Goal: Task Accomplishment & Management: Manage account settings

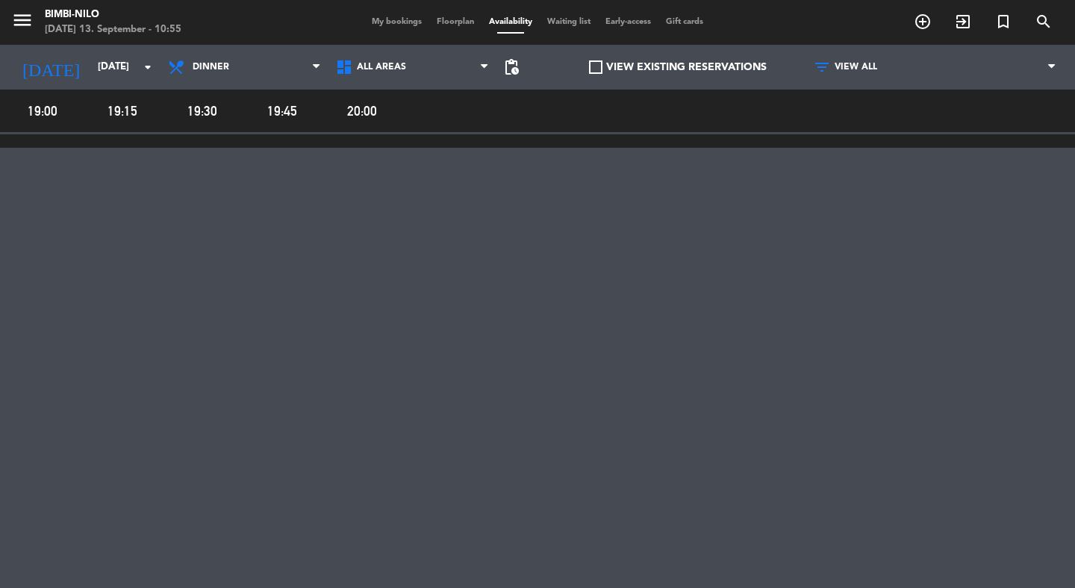
click at [384, 15] on div "menu Bimbi-Nilo [DATE] 13. September - 10:55 My bookings Floorplan Availability…" at bounding box center [537, 22] width 1075 height 45
click at [385, 22] on span "My bookings" at bounding box center [396, 22] width 65 height 8
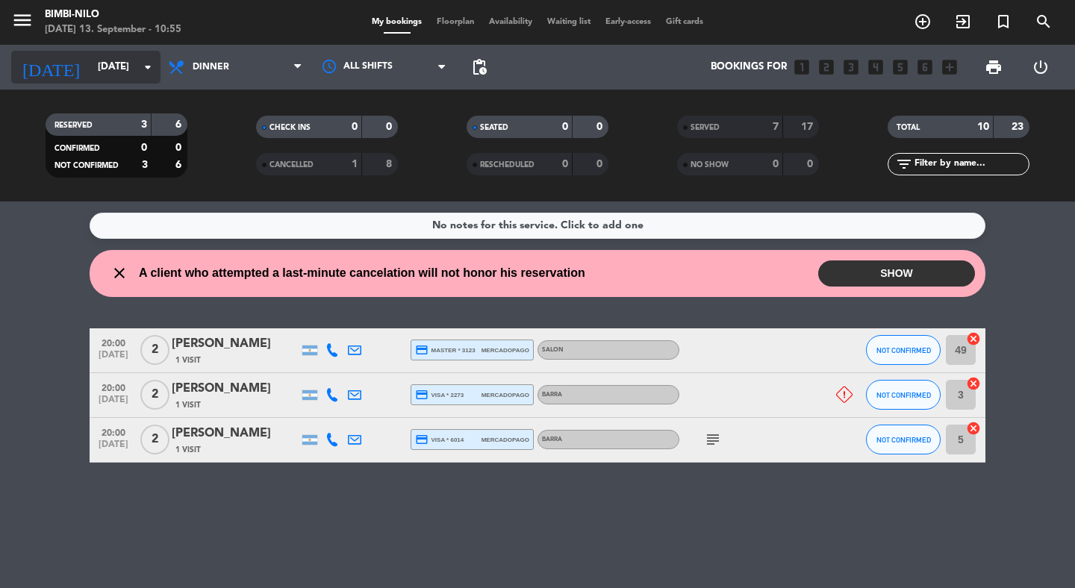
click at [113, 81] on input "[DATE]" at bounding box center [155, 67] width 131 height 27
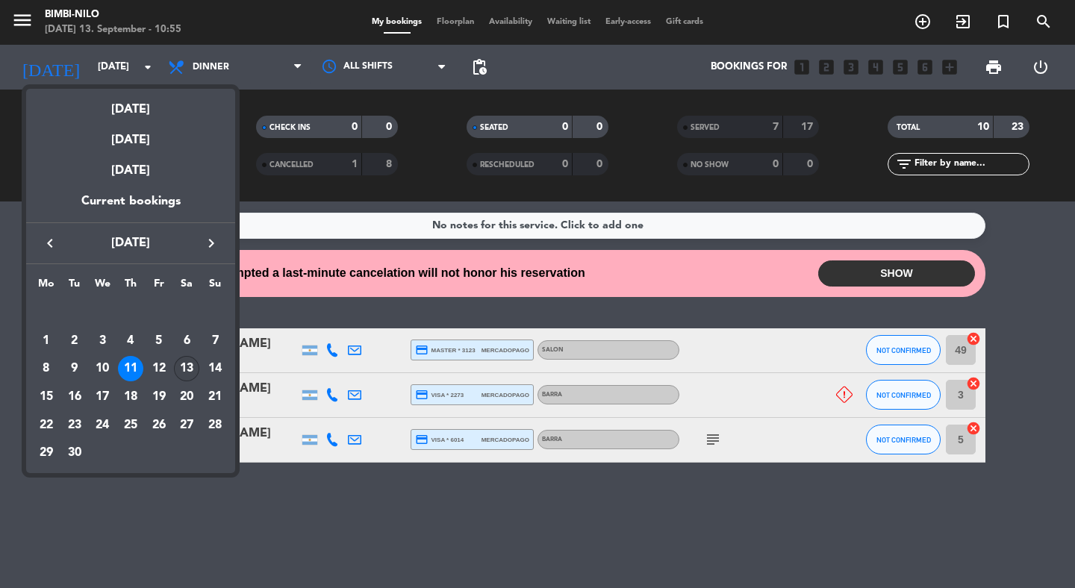
click at [192, 372] on div "13" at bounding box center [186, 368] width 25 height 25
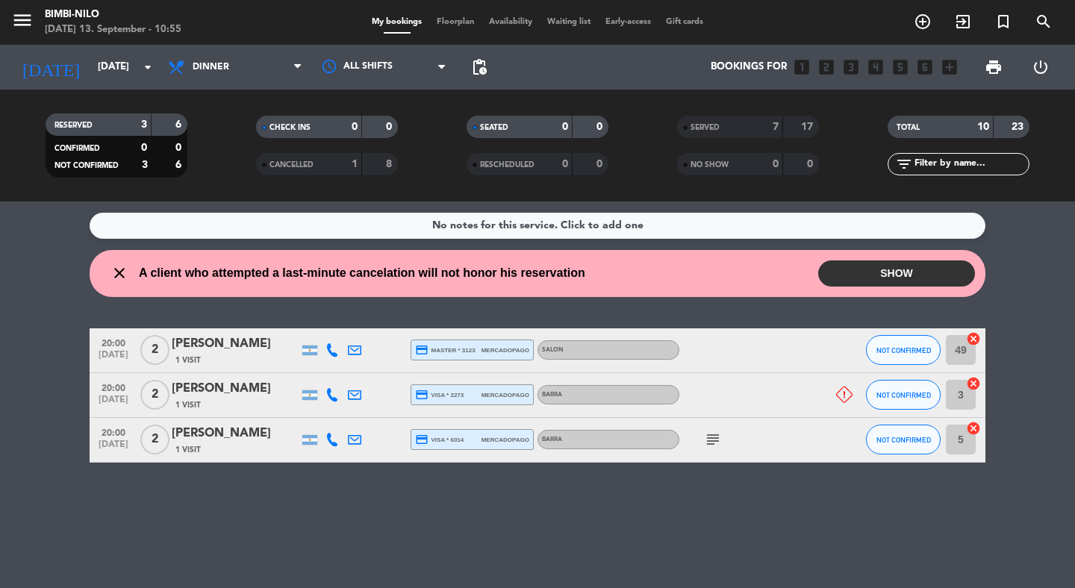
type input "[DATE]"
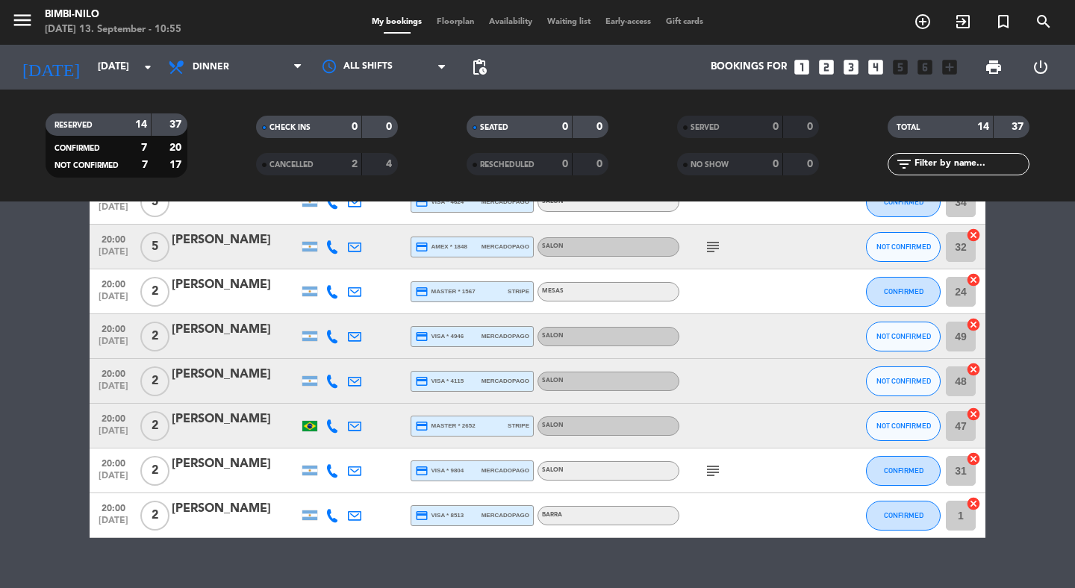
scroll to position [384, 0]
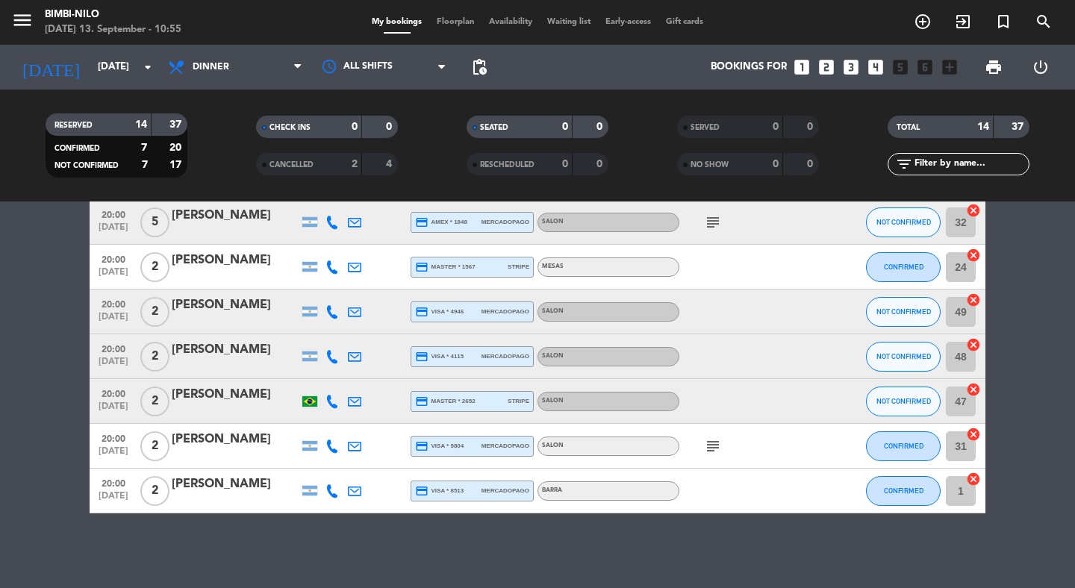
click at [449, 25] on span "Floorplan" at bounding box center [455, 22] width 52 height 8
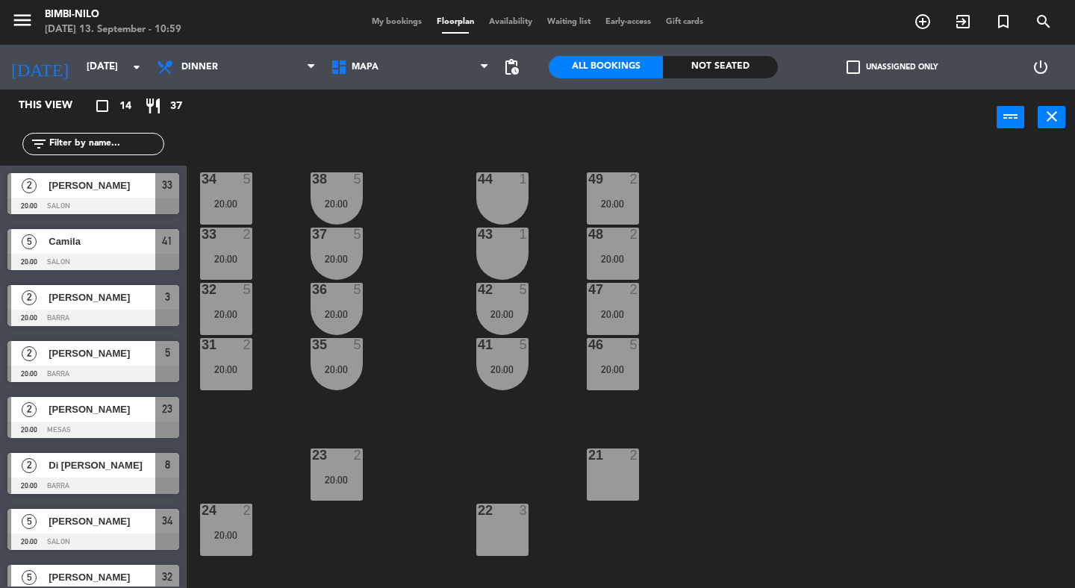
click at [372, 19] on span "My bookings" at bounding box center [396, 22] width 65 height 8
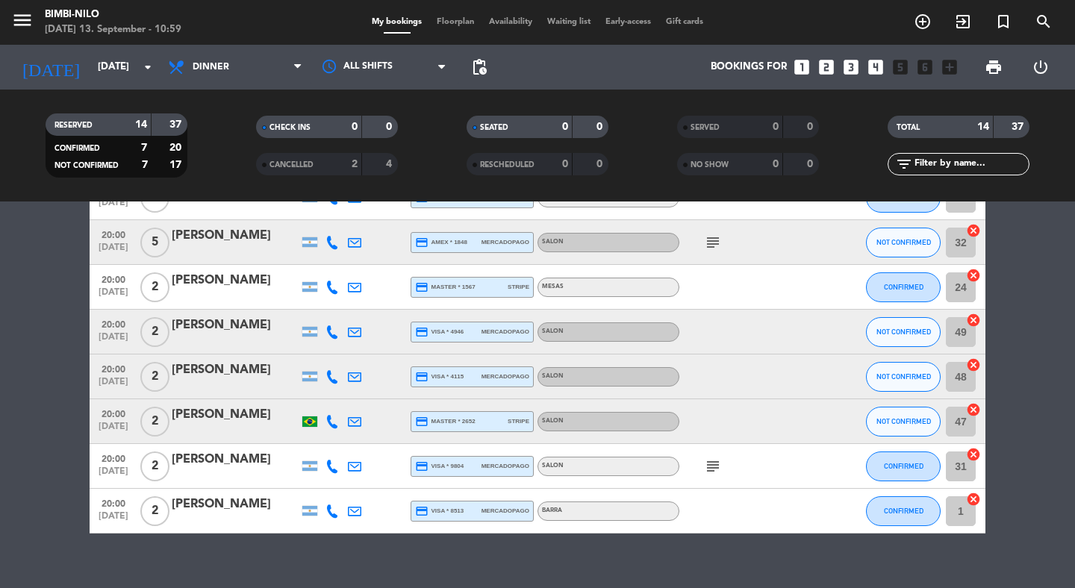
scroll to position [360, 0]
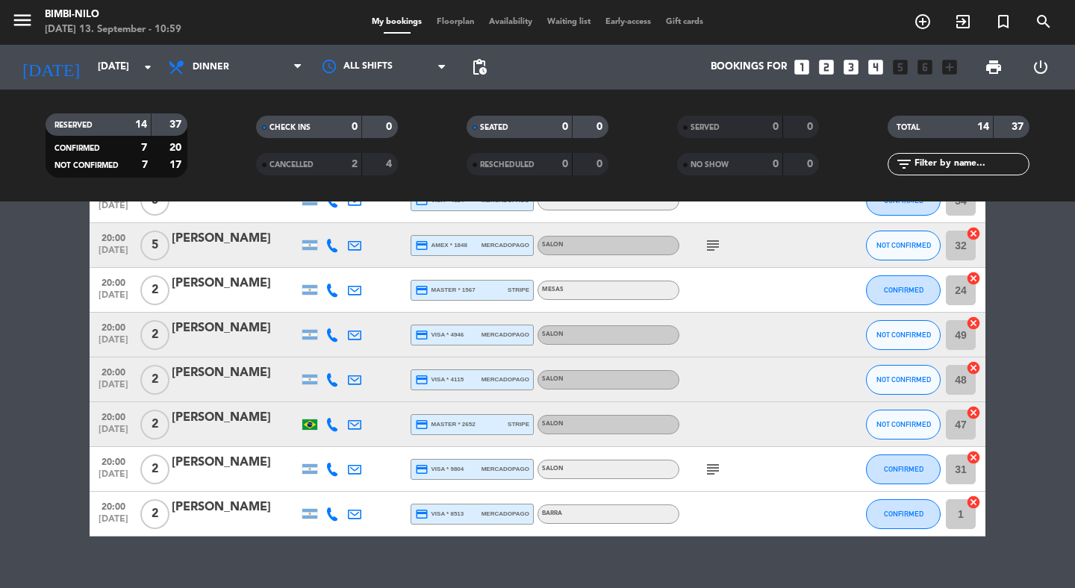
click at [816, 74] on icon "looks_two" at bounding box center [825, 66] width 19 height 19
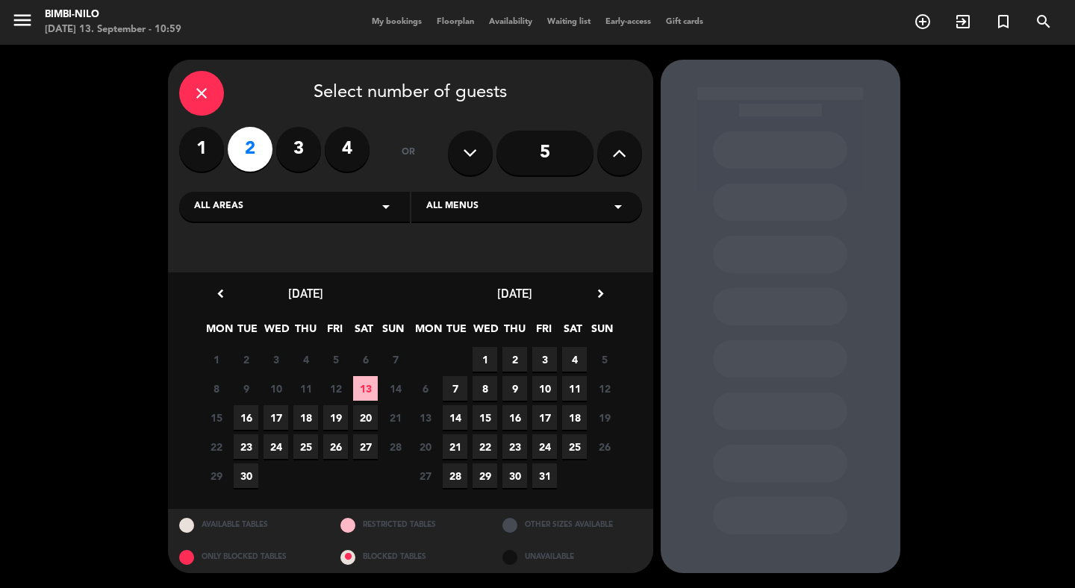
click at [363, 388] on span "13" at bounding box center [365, 388] width 25 height 25
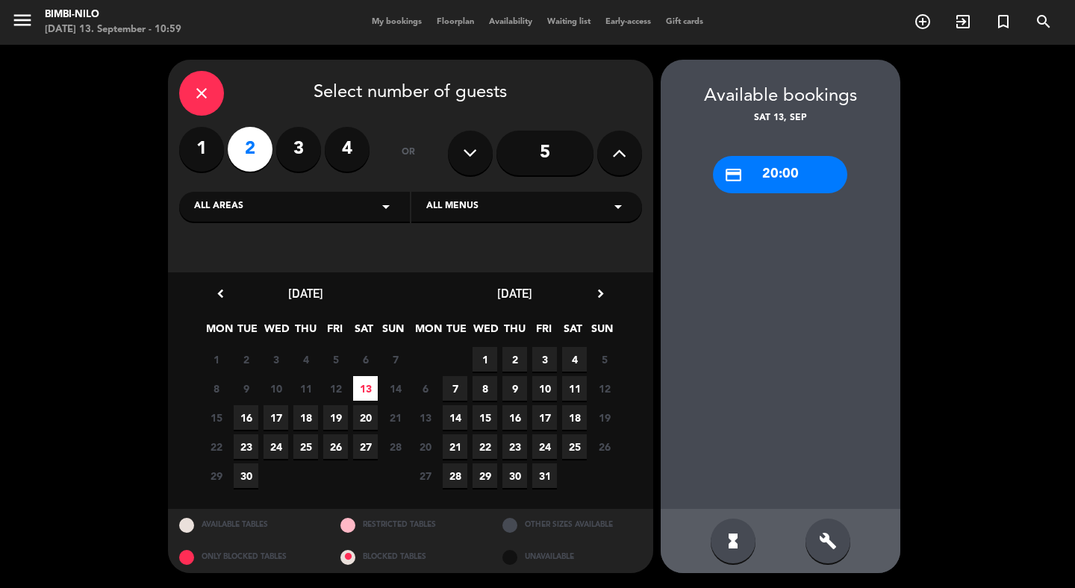
click at [786, 175] on div "credit_card 20:00" at bounding box center [780, 174] width 134 height 37
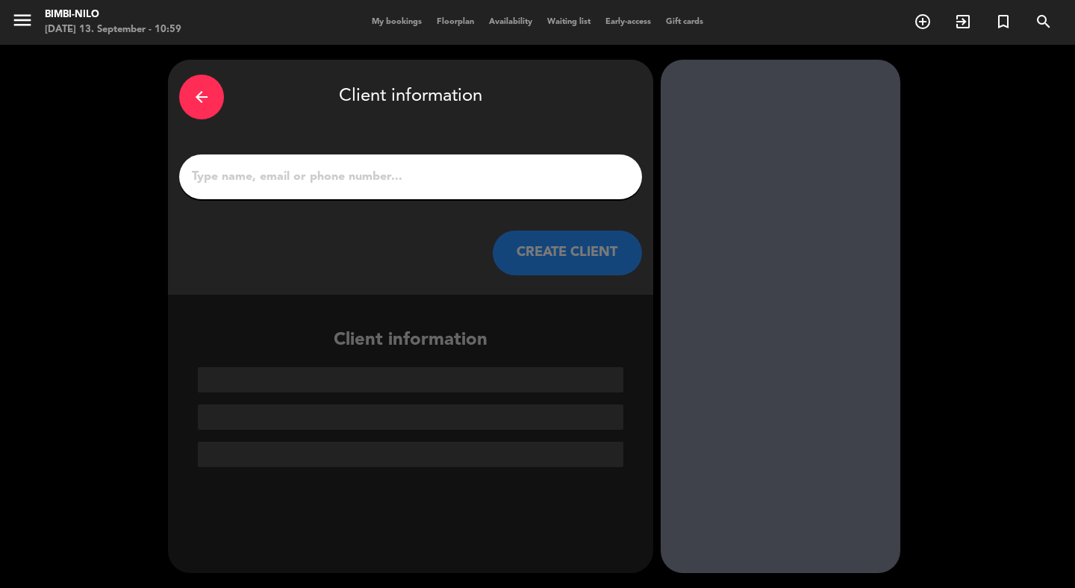
click at [534, 180] on input "1" at bounding box center [410, 176] width 440 height 21
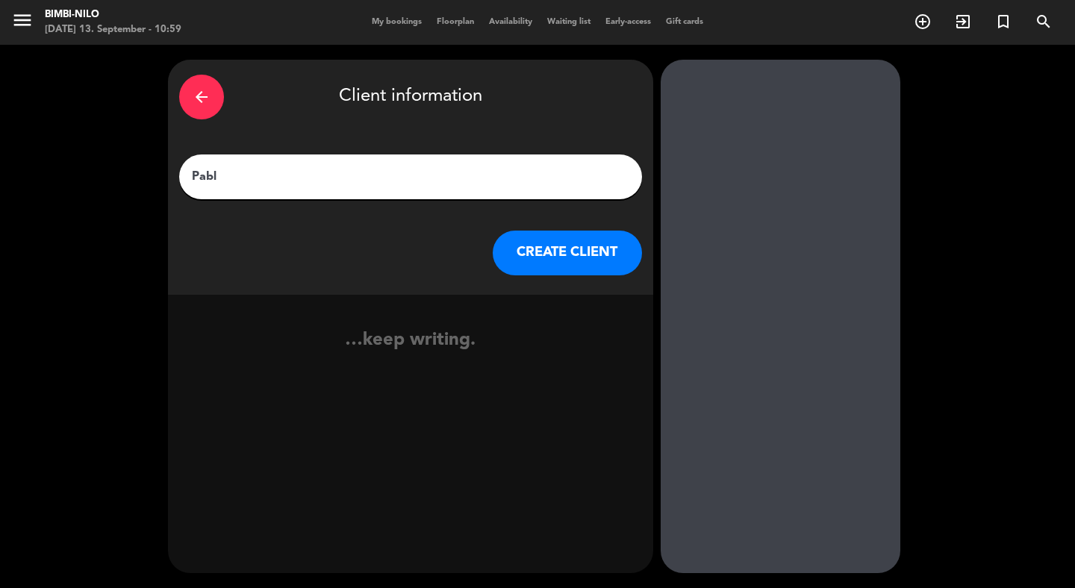
type input "[PERSON_NAME]"
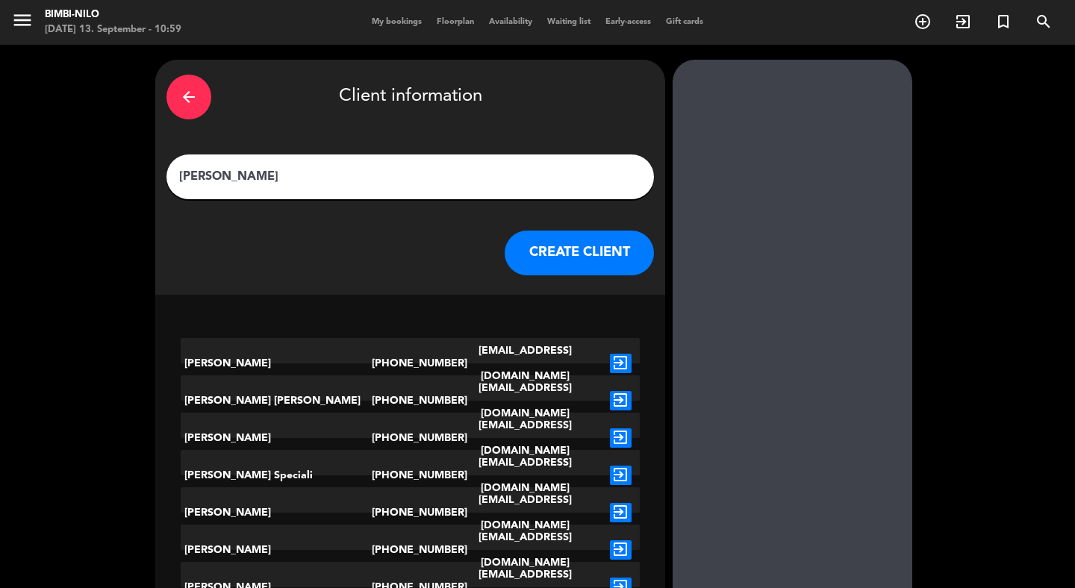
click at [531, 246] on button "CREATE CLIENT" at bounding box center [579, 253] width 149 height 45
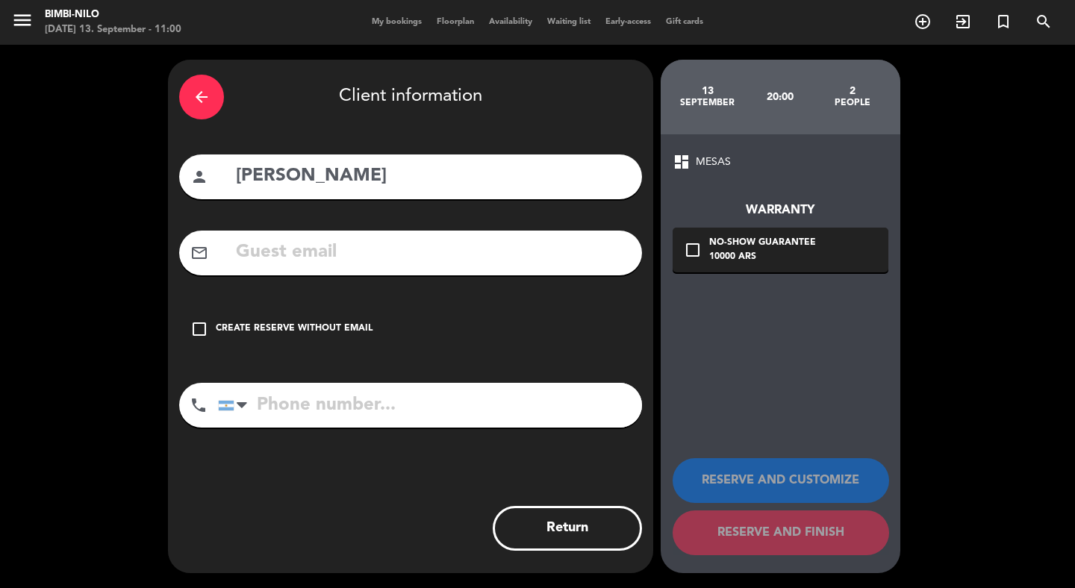
click at [340, 231] on div "mail_outline" at bounding box center [410, 253] width 463 height 45
click at [342, 243] on input "text" at bounding box center [432, 252] width 396 height 31
paste input "[EMAIL_ADDRESS][DOMAIN_NAME]"
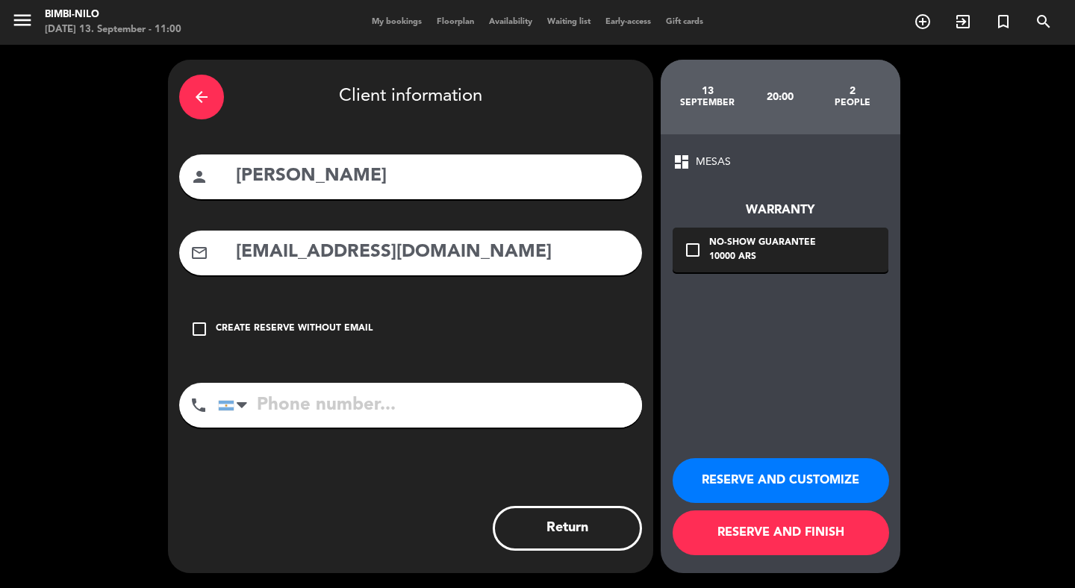
type input "[EMAIL_ADDRESS][DOMAIN_NAME]"
click at [743, 539] on button "RESERVE AND FINISH" at bounding box center [780, 532] width 216 height 45
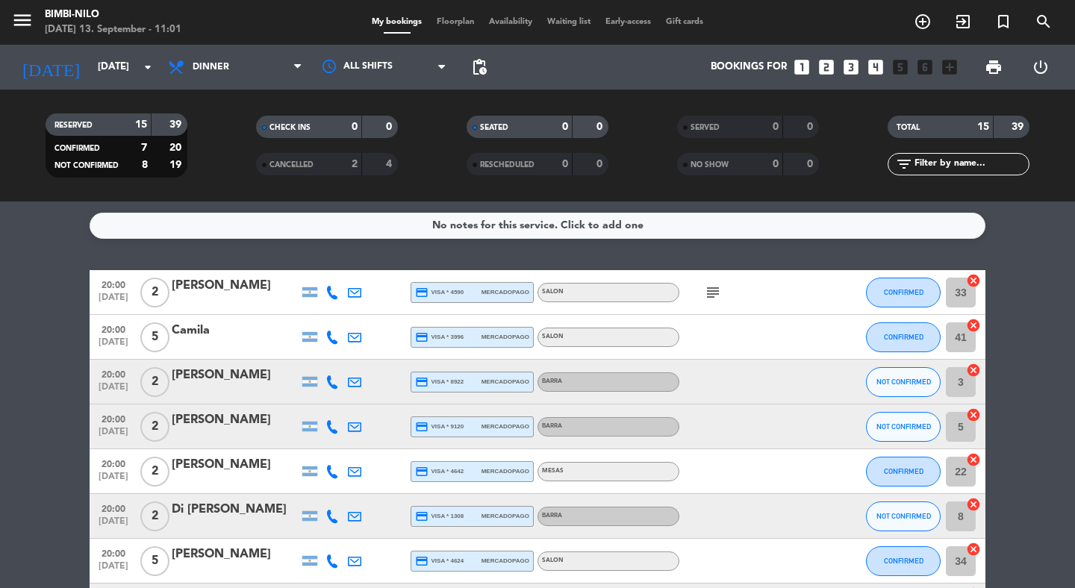
click at [459, 21] on span "Floorplan" at bounding box center [455, 22] width 52 height 8
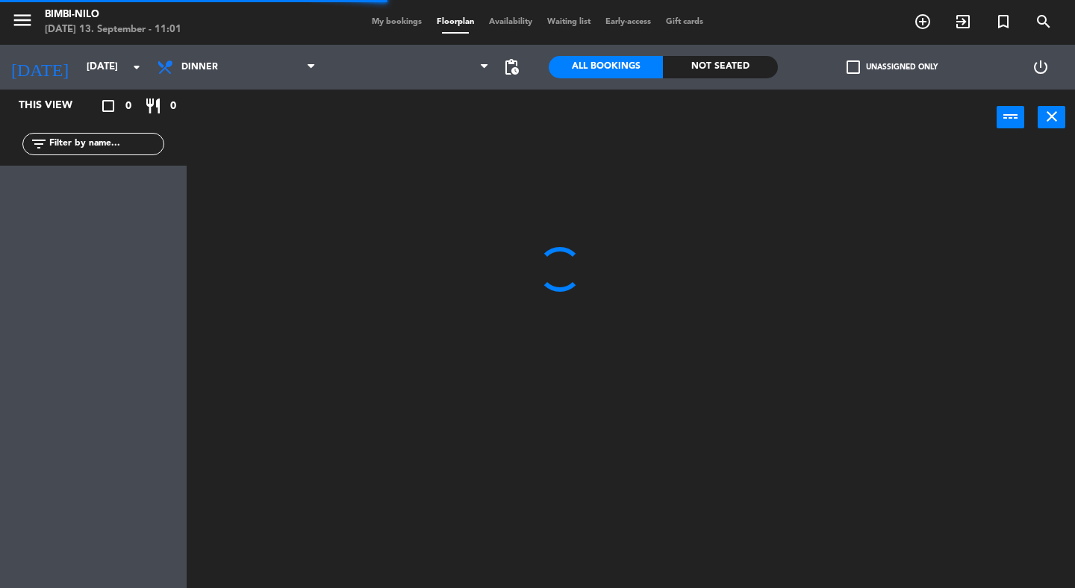
click at [512, 22] on span "Availability" at bounding box center [510, 22] width 58 height 8
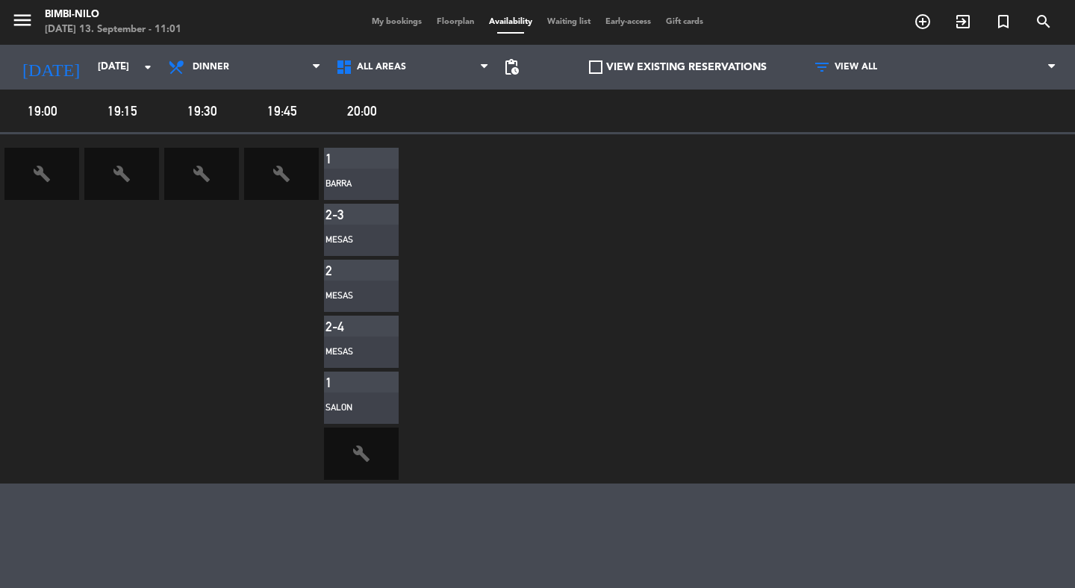
click at [373, 108] on span "20:00" at bounding box center [361, 111] width 75 height 22
click at [684, 75] on label "VIEW EXISTING RESERVATIONS" at bounding box center [678, 67] width 178 height 17
click at [678, 67] on input "VIEW EXISTING RESERVATIONS" at bounding box center [678, 67] width 0 height 0
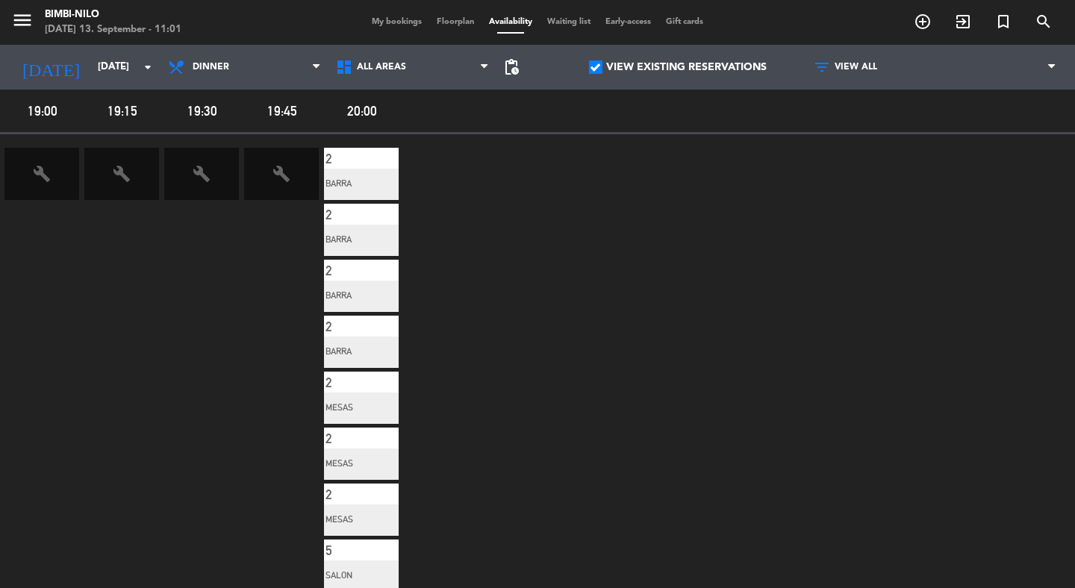
click at [385, 22] on span "My bookings" at bounding box center [396, 22] width 65 height 8
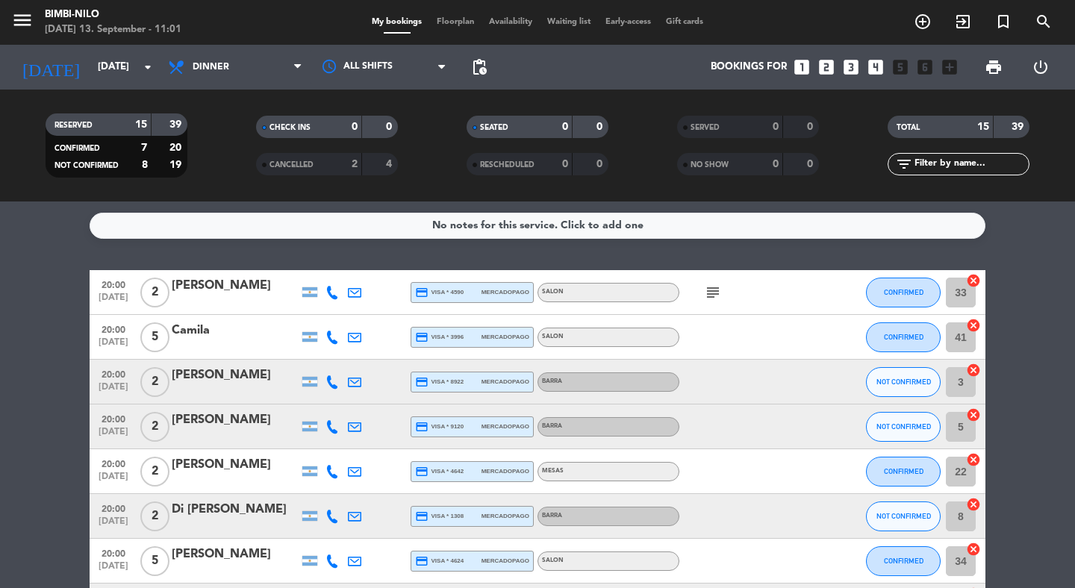
click at [454, 19] on span "Floorplan" at bounding box center [455, 22] width 52 height 8
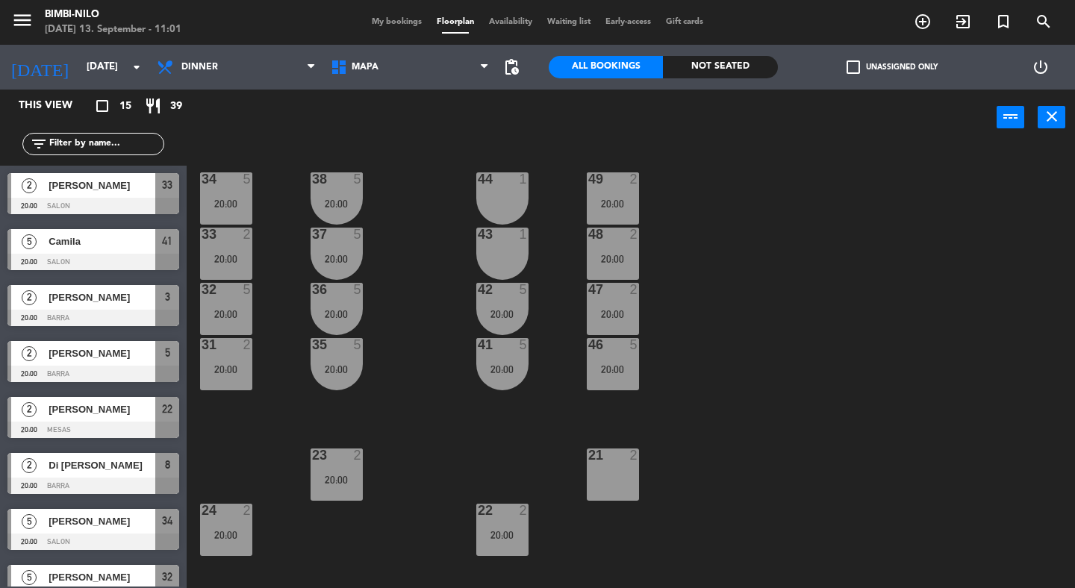
click at [390, 19] on span "My bookings" at bounding box center [396, 22] width 65 height 8
